Goal: Find specific page/section: Find specific page/section

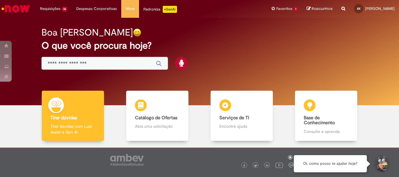
click at [13, 4] on img "Ir para a Homepage" at bounding box center [16, 9] width 30 height 12
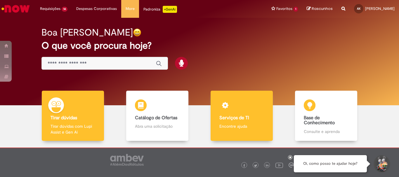
click at [231, 116] on b "Serviços de TI" at bounding box center [234, 118] width 30 height 6
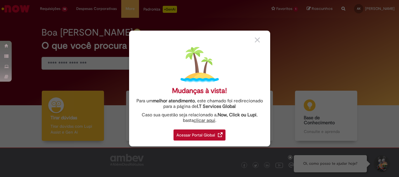
click at [197, 134] on div "Acessar Portal Global" at bounding box center [199, 135] width 52 height 11
